Goal: Task Accomplishment & Management: Complete application form

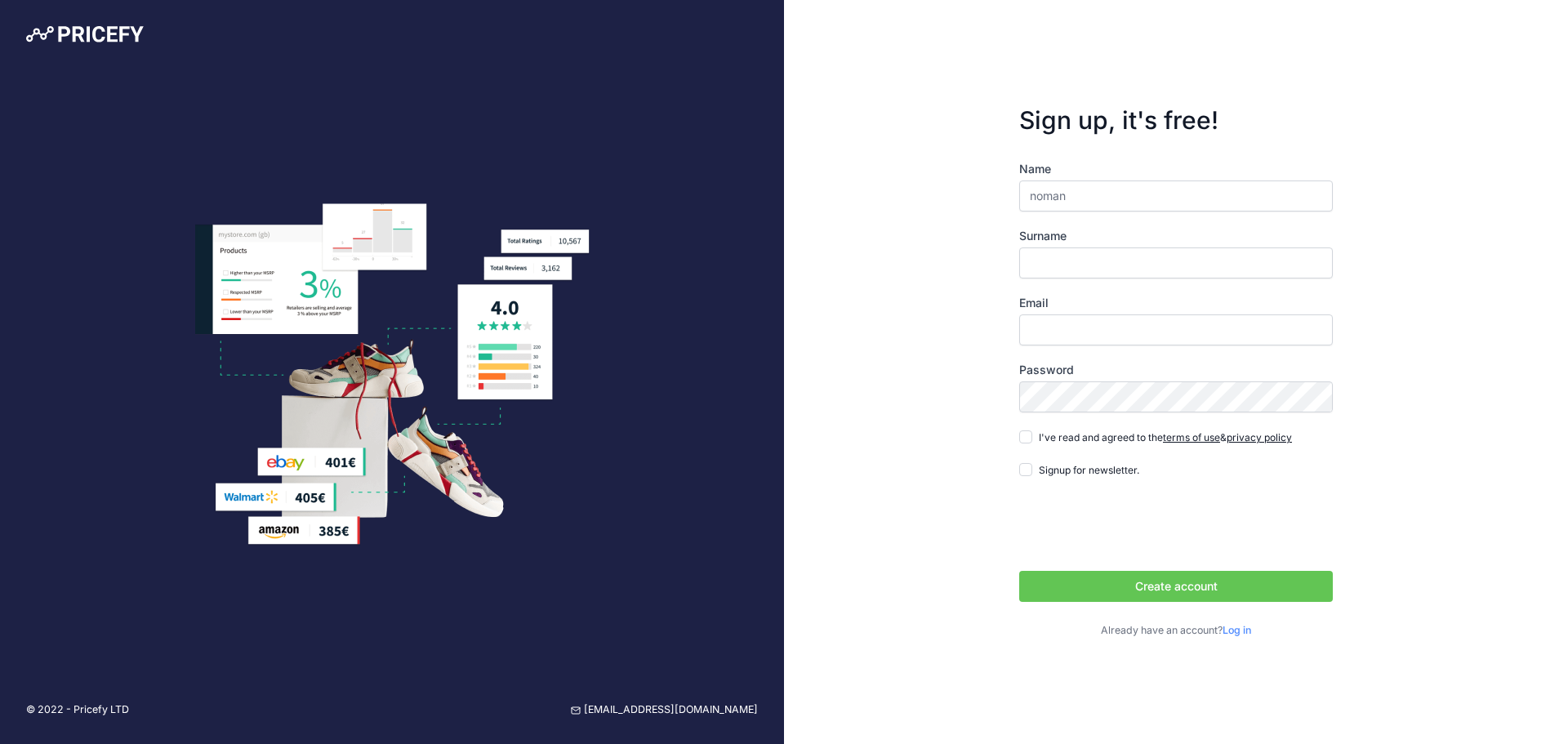
type input "noman"
click at [1090, 267] on input "Surname" at bounding box center [1176, 263] width 313 height 31
click at [1072, 326] on input "Email" at bounding box center [1176, 330] width 313 height 31
type input "[EMAIL_ADDRESS][DOMAIN_NAME]"
click at [1043, 438] on span "I've read and agreed to the terms of use & privacy policy" at bounding box center [1166, 437] width 253 height 12
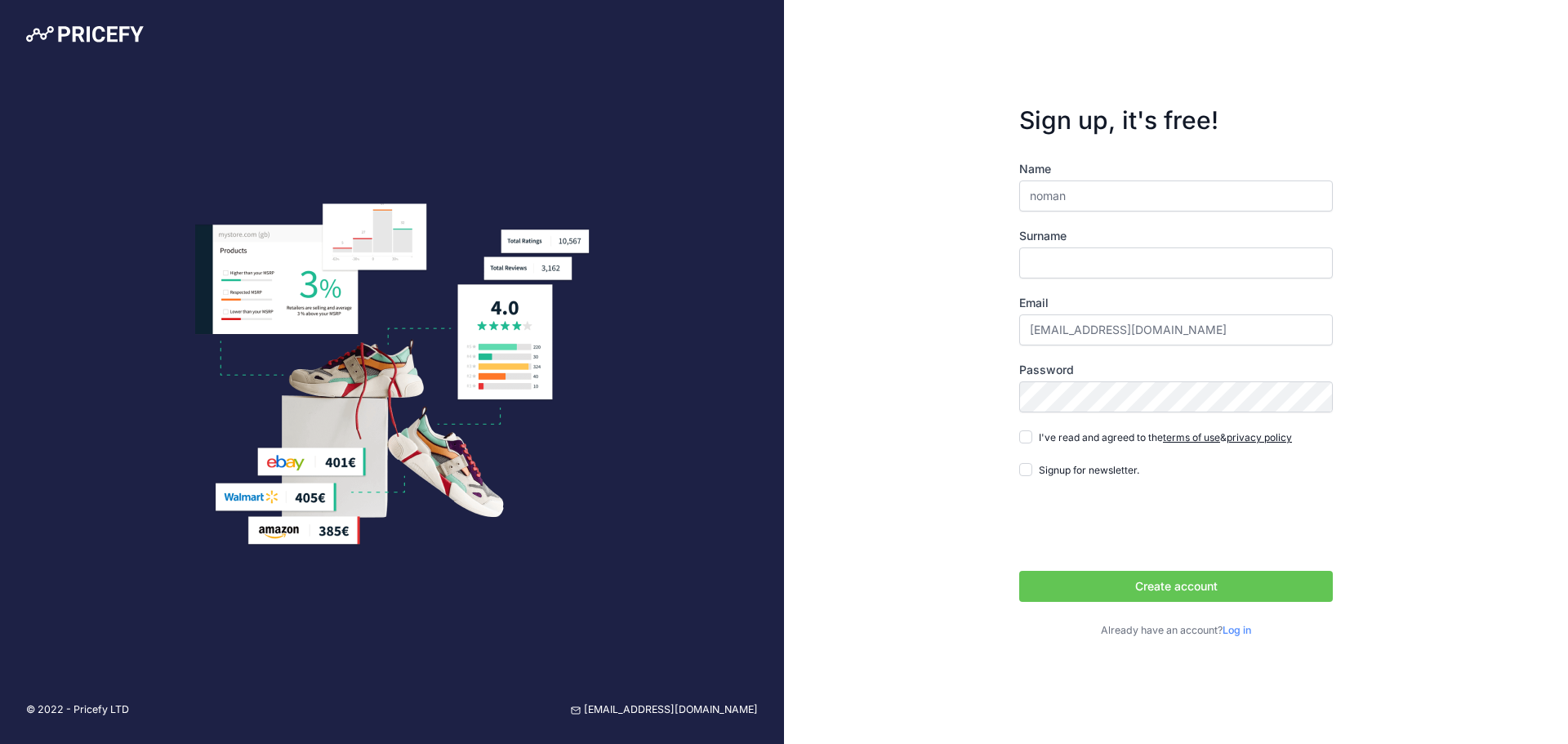
click at [1033, 438] on input "I've read and agreed to the terms of use & privacy policy" at bounding box center [1026, 437] width 13 height 13
checkbox input "true"
click at [1113, 593] on button "Create account" at bounding box center [1176, 587] width 313 height 31
type input "asad"
click at [1020, 571] on button "Create account" at bounding box center [1176, 587] width 313 height 31
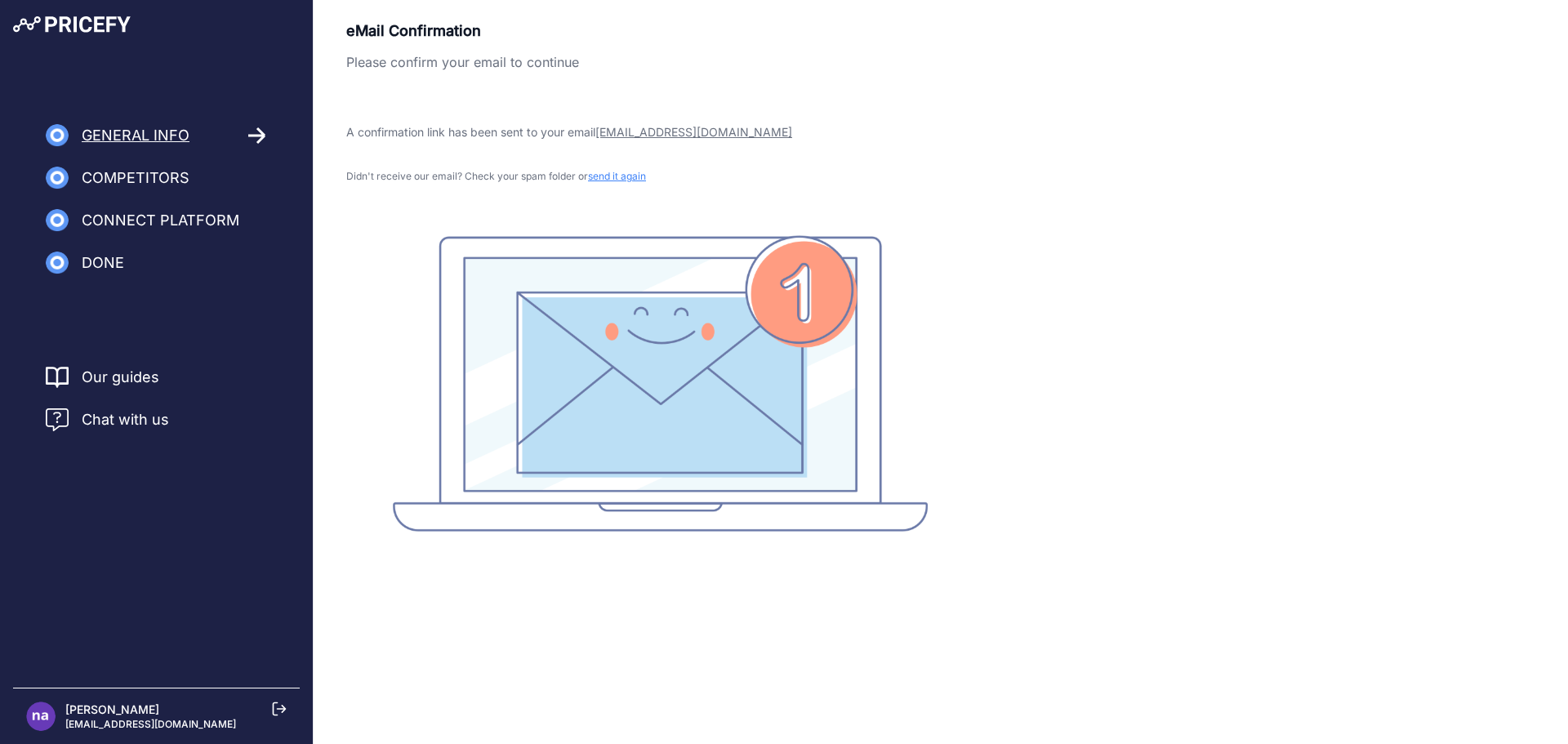
click at [246, 128] on div "General Info" at bounding box center [156, 135] width 222 height 23
click at [265, 136] on icon at bounding box center [256, 135] width 17 height 15
click at [190, 153] on nav "General Info Competitors Connect Platform Import Products" at bounding box center [156, 199] width 313 height 150
click at [141, 182] on span "Competitors" at bounding box center [136, 178] width 108 height 23
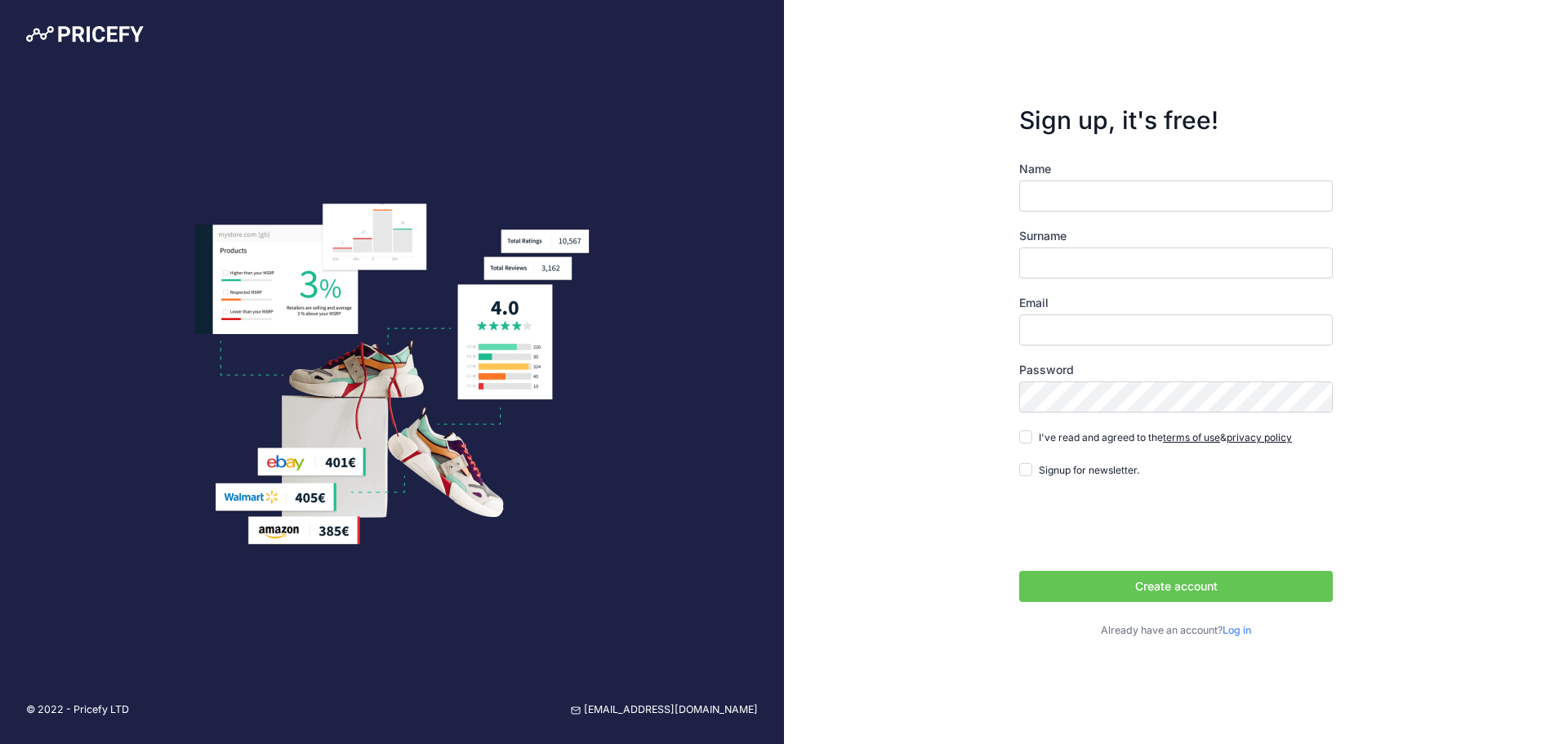
click at [606, 286] on div at bounding box center [392, 375] width 784 height 343
